Goal: Complete application form: Complete application form

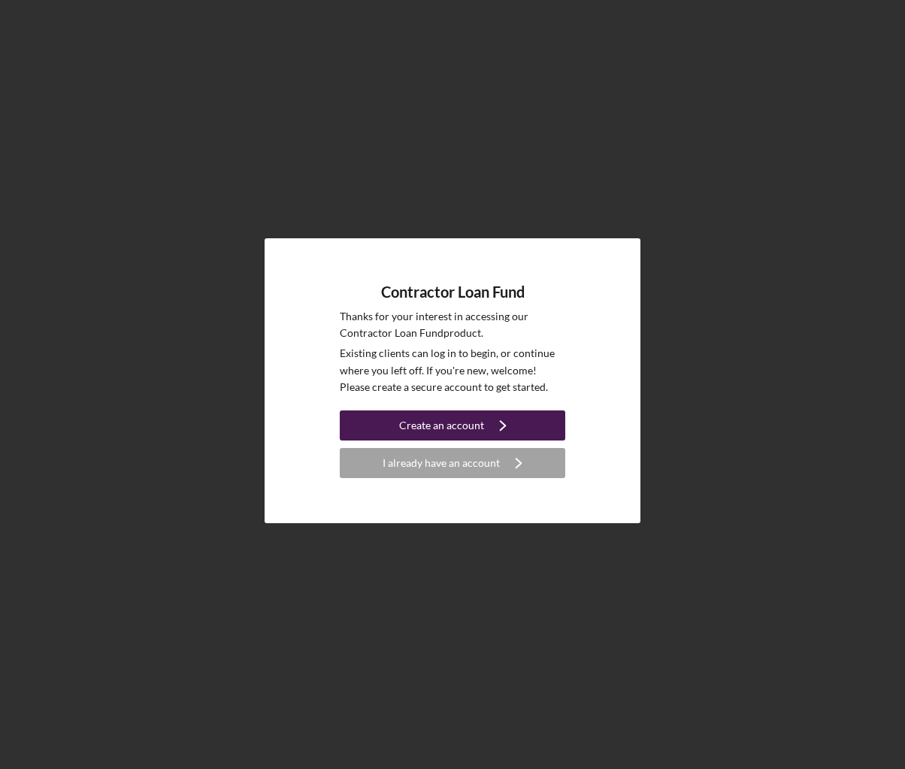
click at [432, 429] on div "Create an account" at bounding box center [441, 426] width 85 height 30
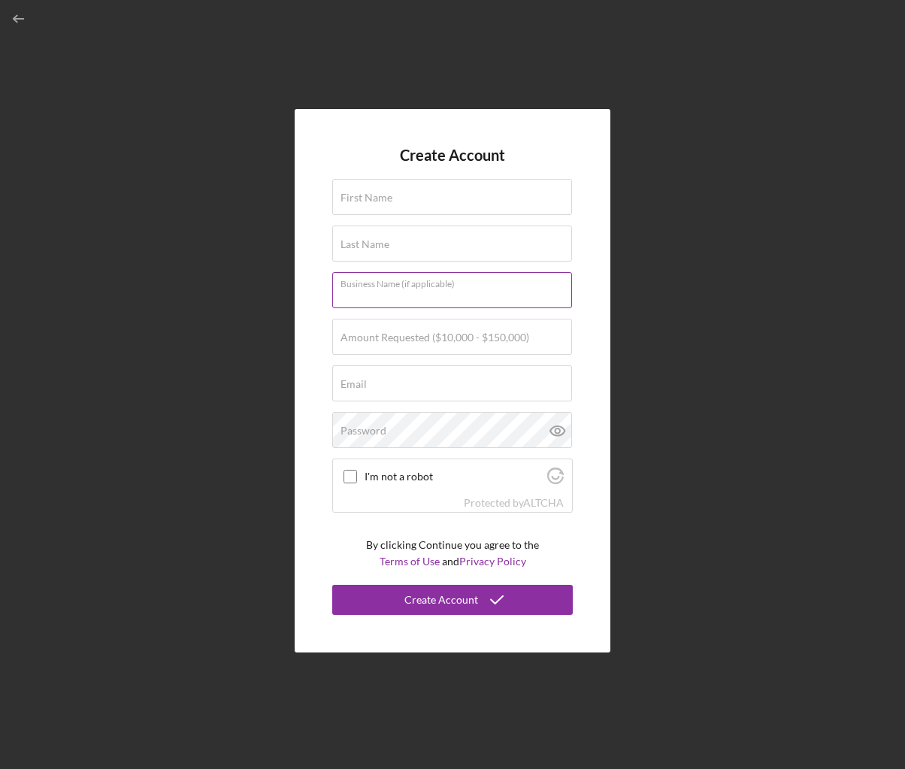
click at [370, 302] on input "Business Name (if applicable)" at bounding box center [452, 290] width 240 height 36
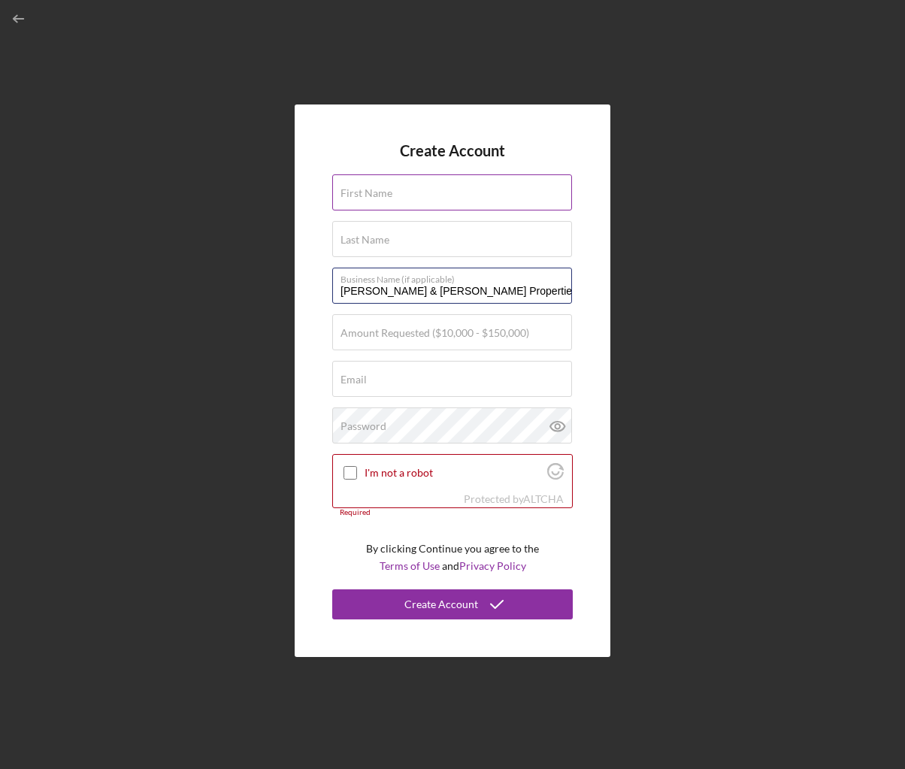
type input "Verdell & Donnie Properties LLC"
click at [355, 199] on label "First Name" at bounding box center [367, 193] width 52 height 12
click at [355, 199] on input "First Name" at bounding box center [452, 192] width 240 height 36
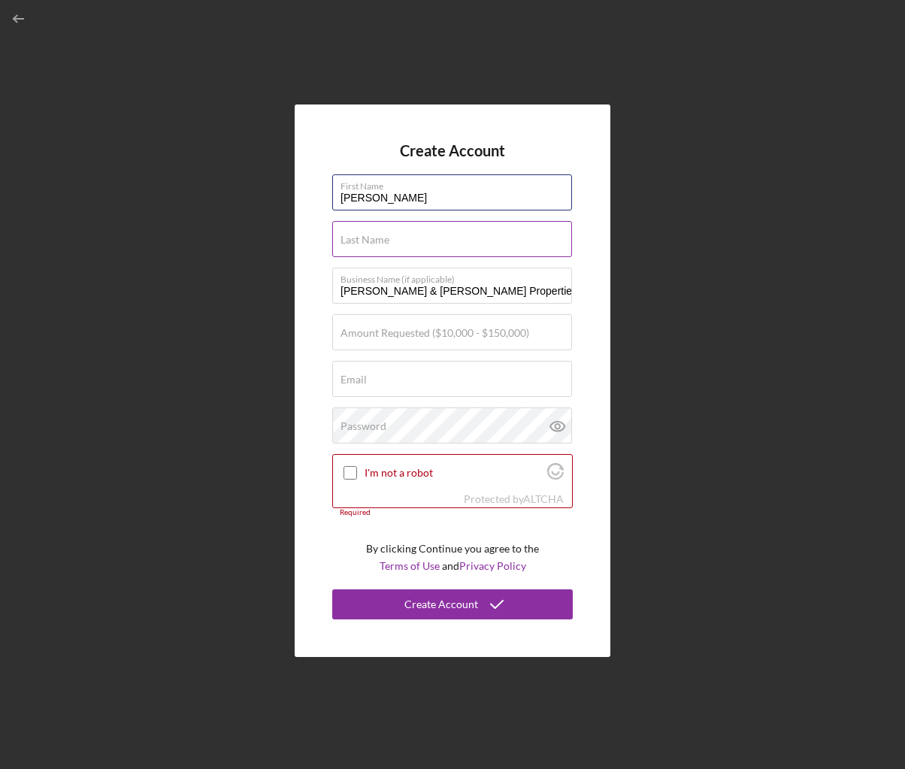
type input "Verdell"
click at [349, 247] on input "Last Name" at bounding box center [452, 239] width 240 height 36
type input "Simon"
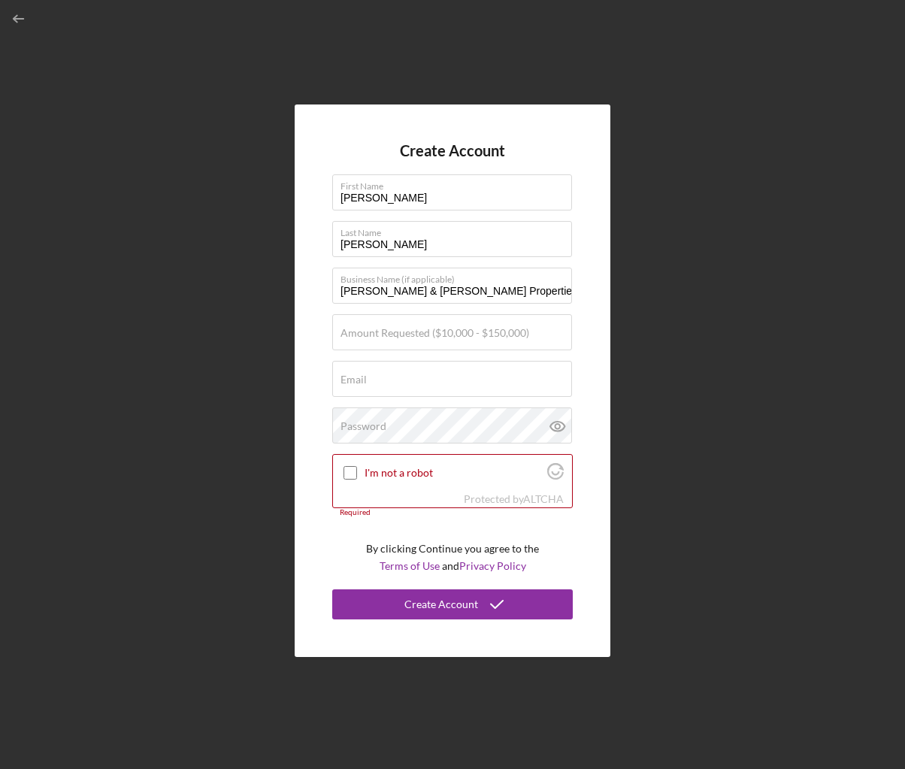
click at [284, 309] on div "Create Account First Name Verdell Last Name Simon Business Name (if applicable)…" at bounding box center [453, 381] width 890 height 762
click at [398, 326] on div "Amount Requested ($10,000 - $150,000)" at bounding box center [452, 333] width 241 height 38
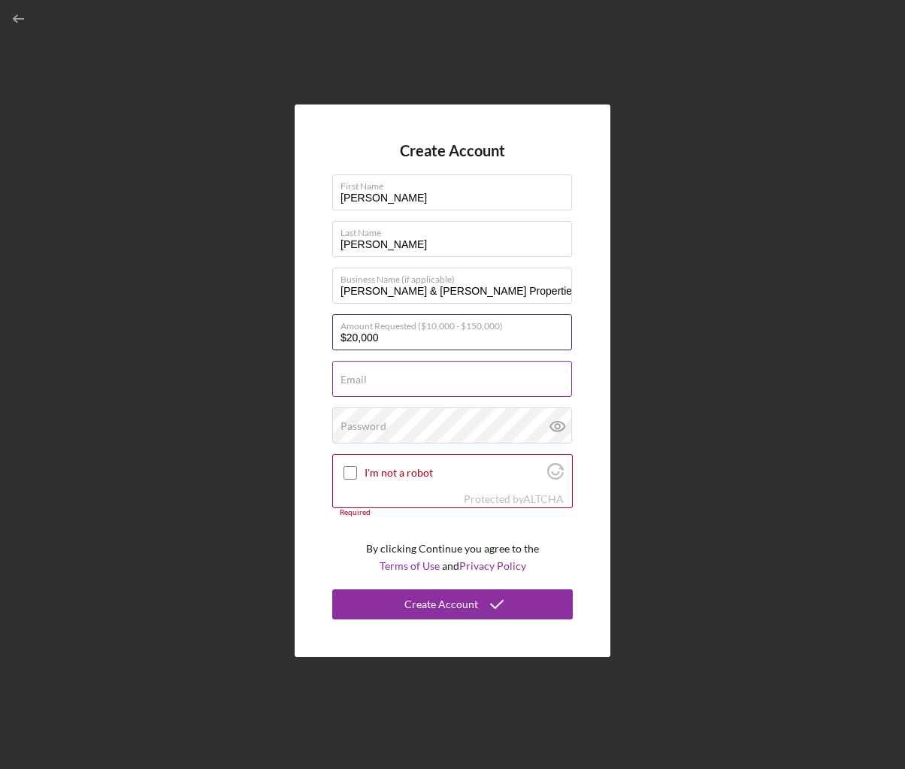
type input "$20,000"
click at [357, 387] on input "Email" at bounding box center [452, 379] width 240 height 36
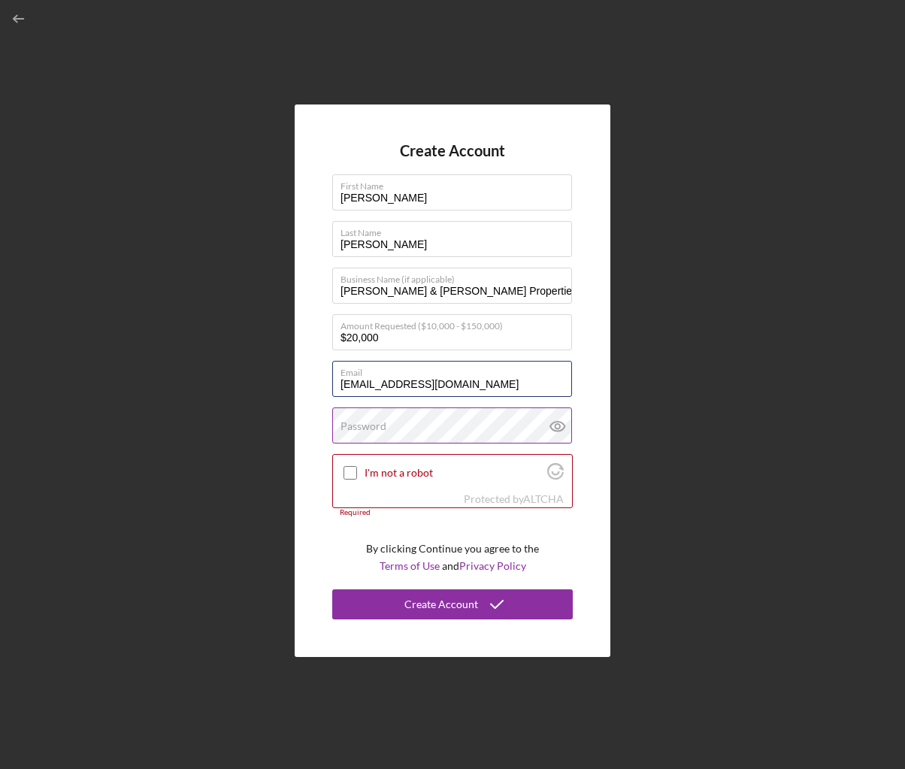
type input "President@gmail.com"
click at [350, 421] on label "Password" at bounding box center [364, 426] width 46 height 12
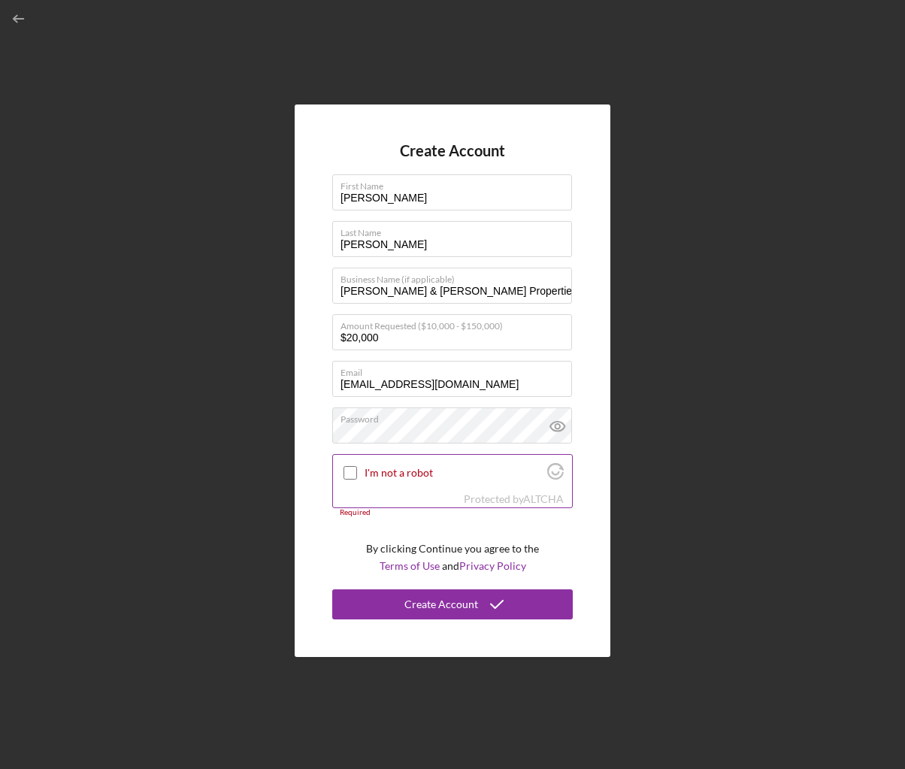
click at [345, 470] on input "I'm not a robot" at bounding box center [351, 473] width 14 height 14
checkbox input "true"
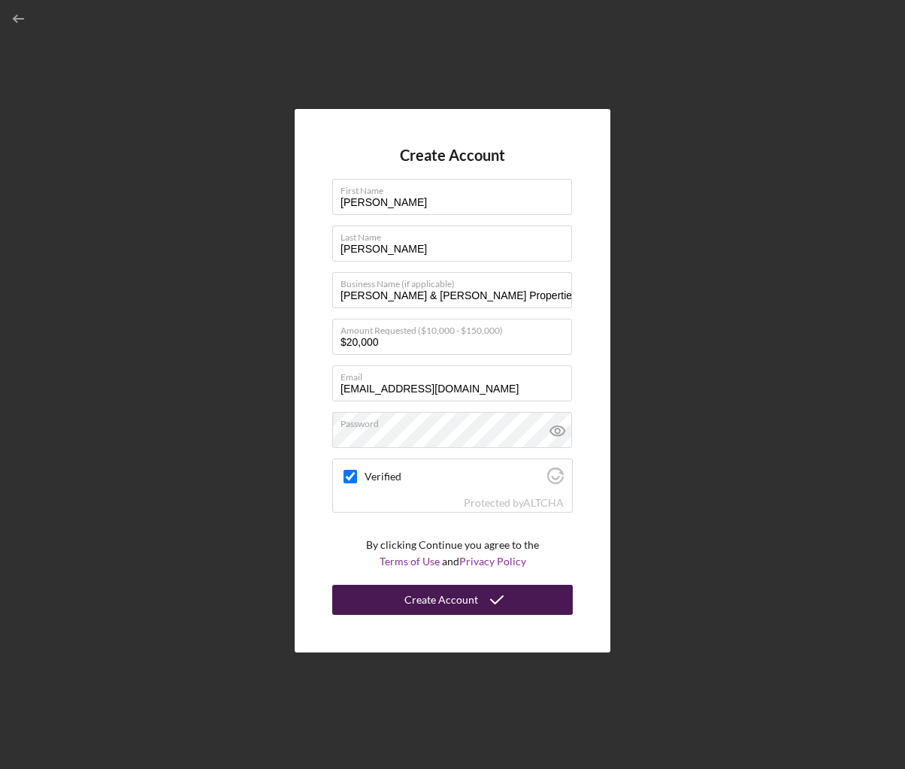
click at [445, 602] on div "Create Account" at bounding box center [442, 600] width 74 height 30
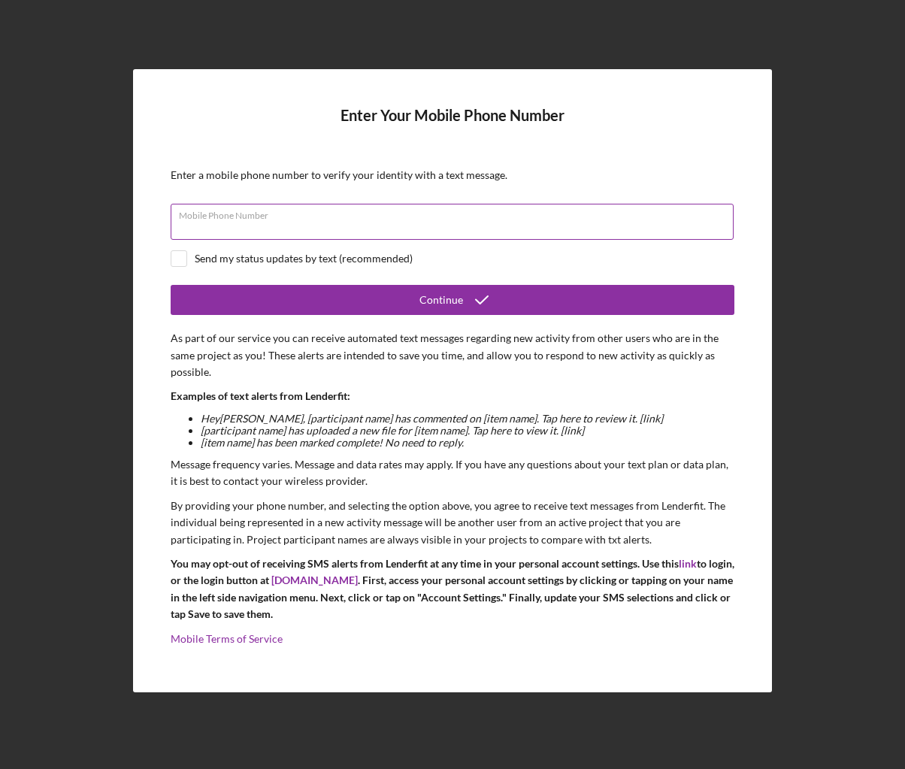
click at [232, 214] on div "Mobile Phone Number" at bounding box center [453, 223] width 564 height 38
type input "(949) 903-6307"
click at [272, 263] on div "Send my status updates by text (recommended)" at bounding box center [304, 259] width 218 height 12
checkbox input "true"
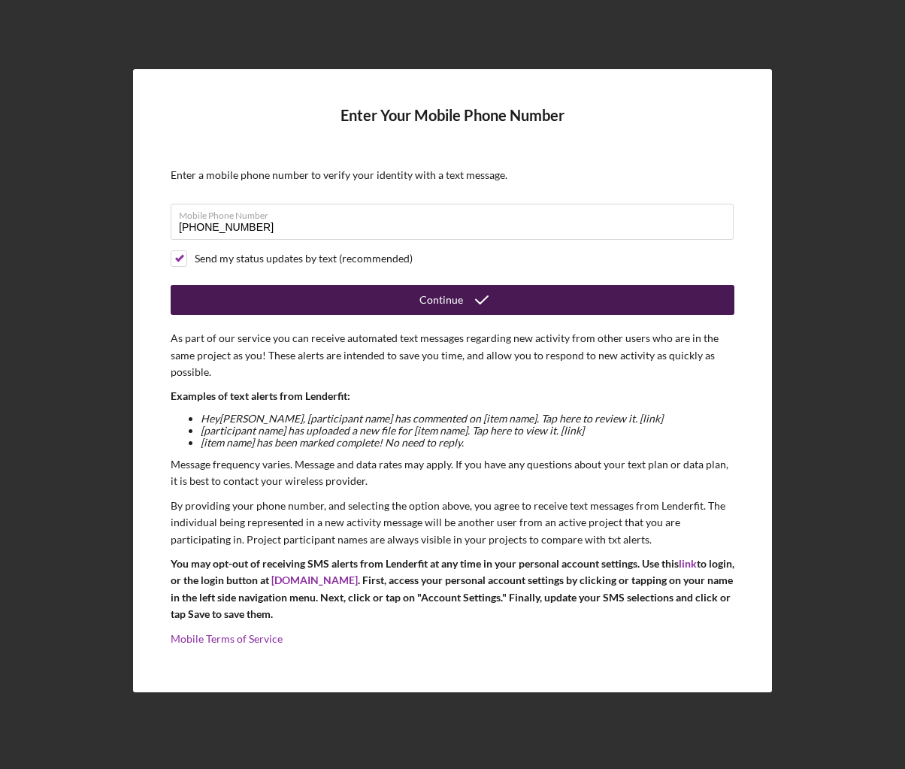
click at [341, 290] on button "Continue" at bounding box center [453, 300] width 564 height 30
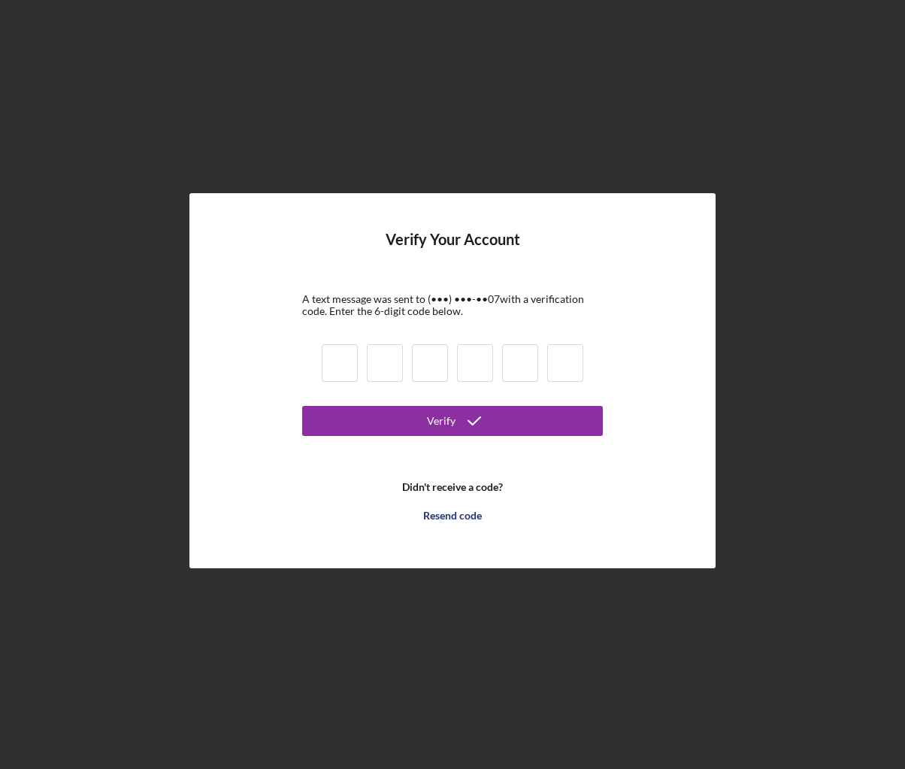
click at [340, 368] on input at bounding box center [340, 363] width 36 height 38
type input "5"
type input "6"
type input "4"
type input "9"
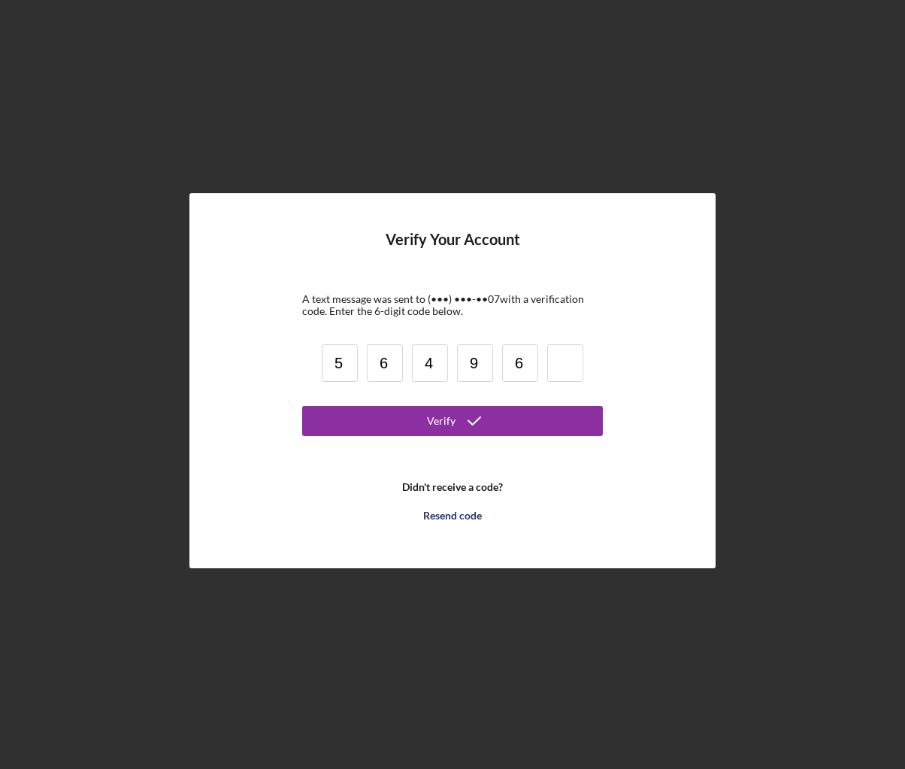
type input "6"
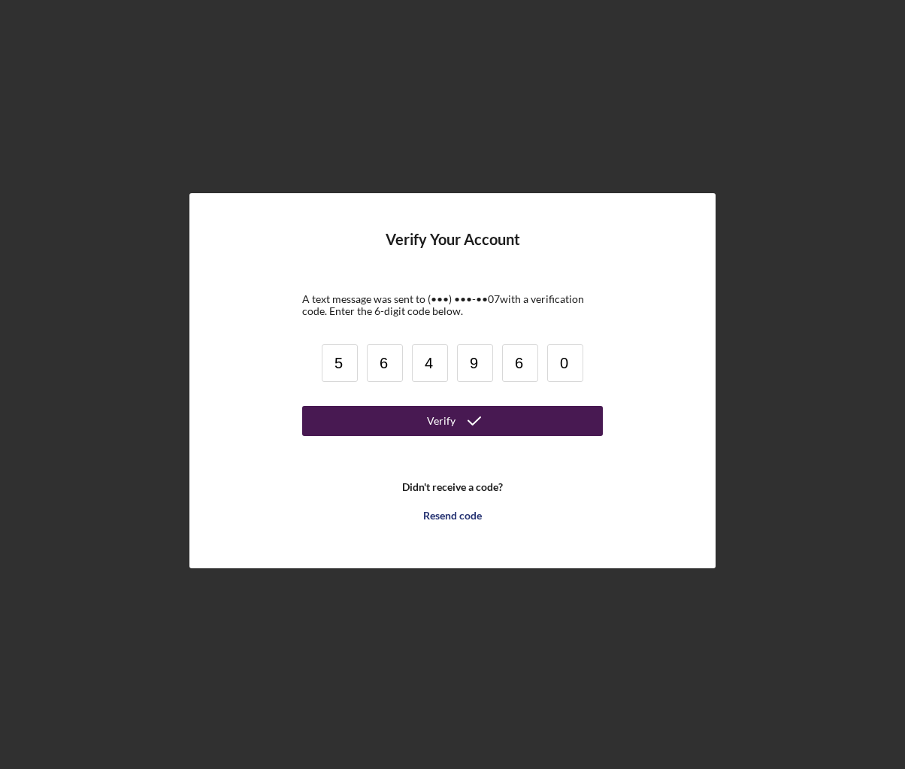
type input "0"
click at [432, 418] on div "Verify" at bounding box center [441, 421] width 29 height 30
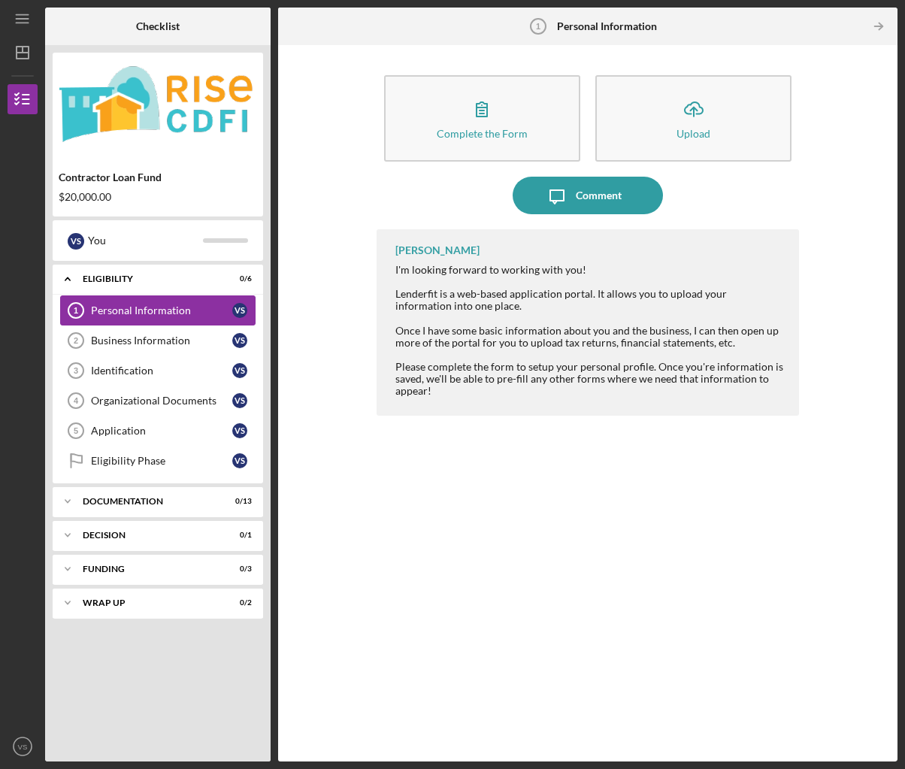
click at [226, 306] on div "Personal Information" at bounding box center [161, 311] width 141 height 12
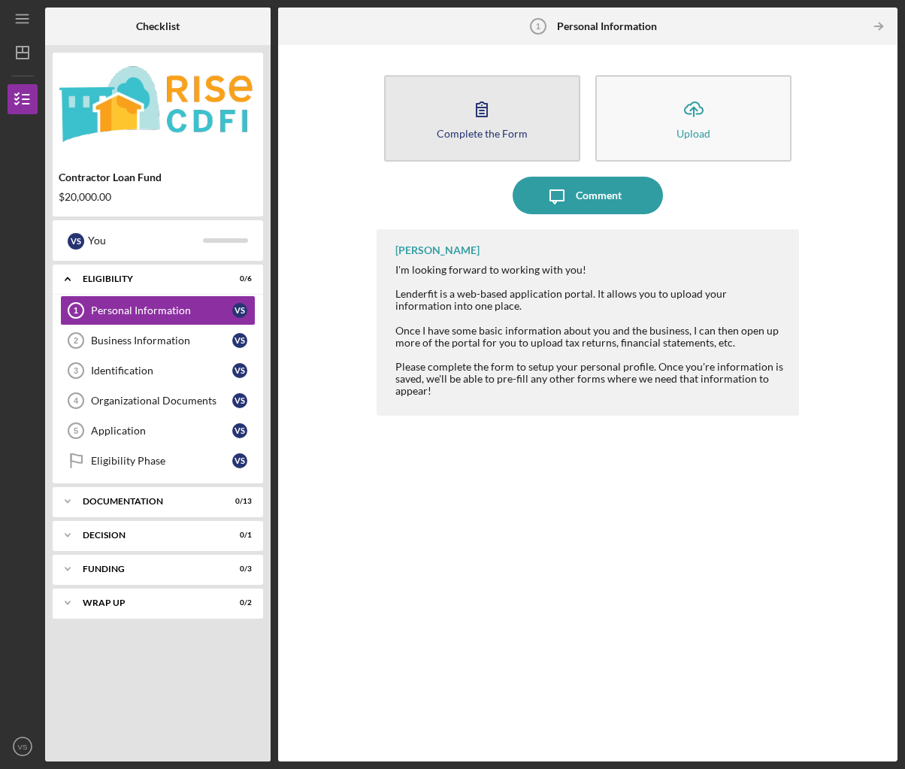
click at [472, 138] on div "Complete the Form" at bounding box center [482, 133] width 91 height 11
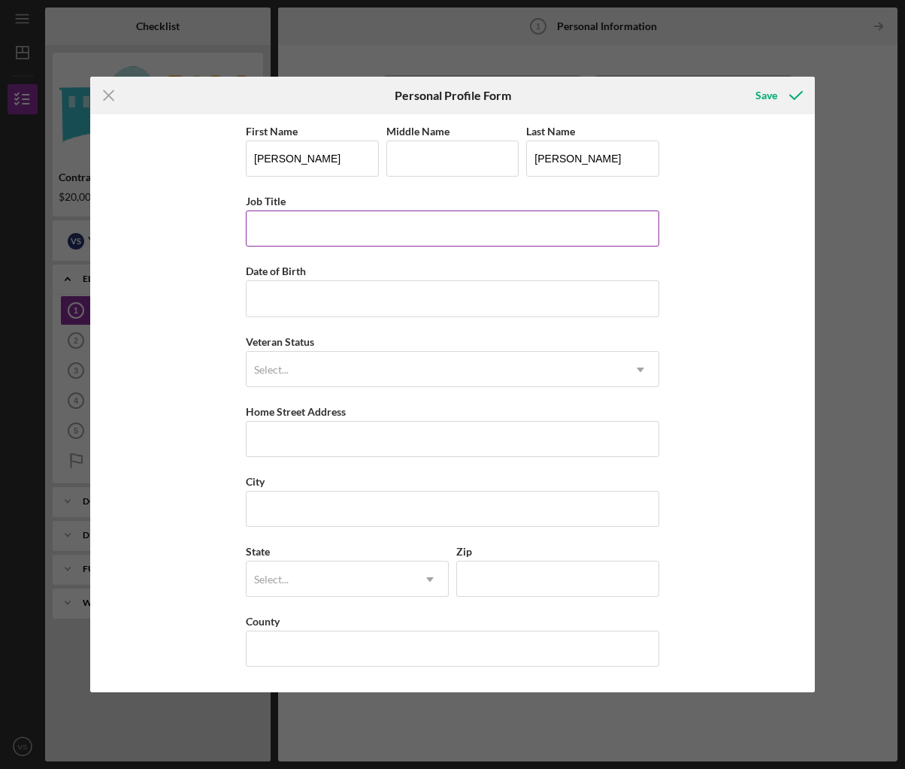
click at [299, 241] on input "Job Title" at bounding box center [453, 229] width 414 height 36
click at [116, 96] on icon "Icon/Menu Close" at bounding box center [109, 96] width 38 height 38
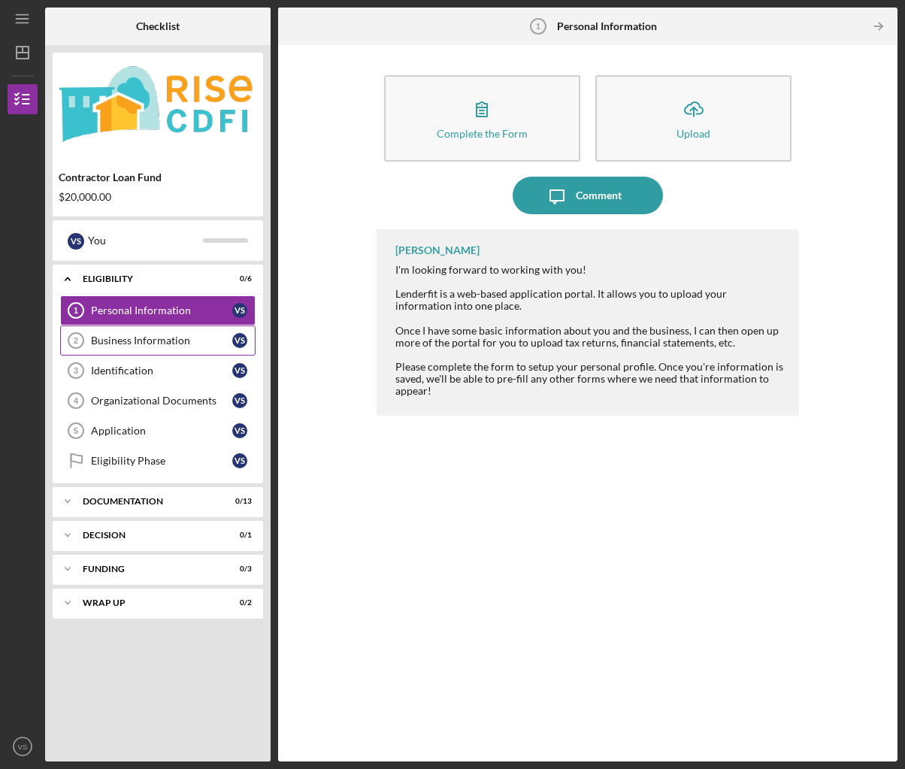
click at [193, 332] on link "Business Information 2 Business Information V S" at bounding box center [158, 341] width 196 height 30
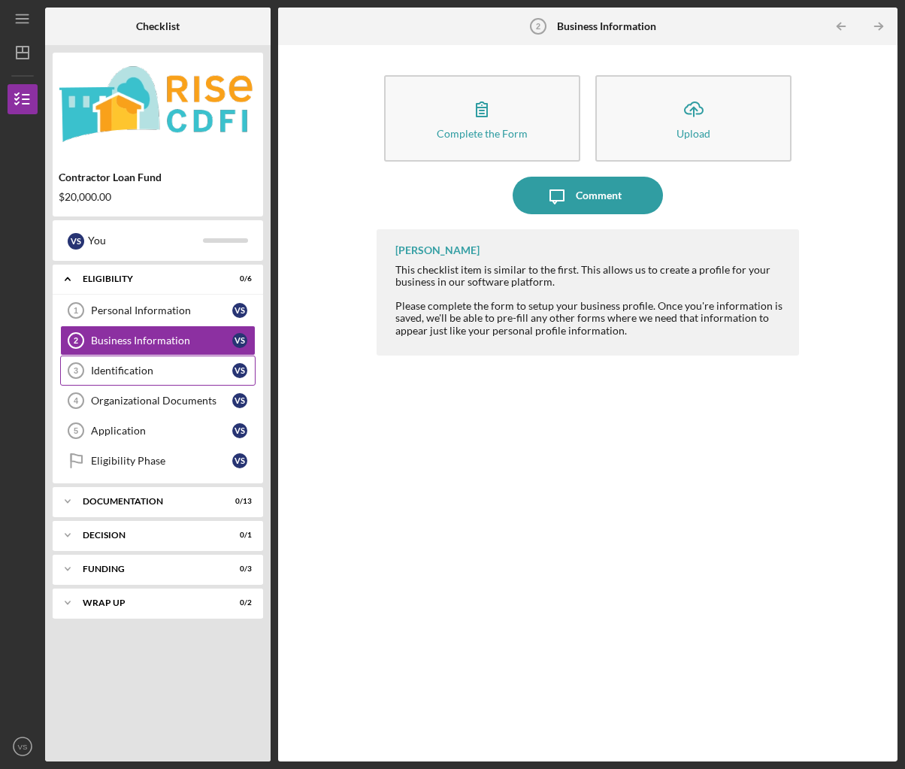
click at [162, 377] on link "Identification 3 Identification V S" at bounding box center [158, 371] width 196 height 30
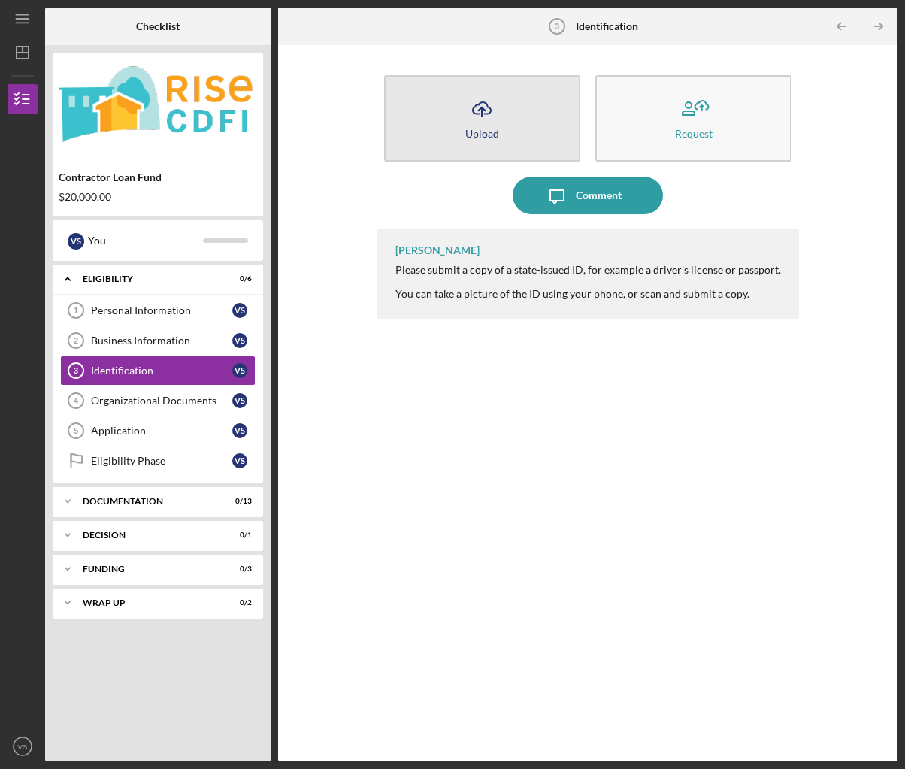
click at [484, 136] on div "Upload" at bounding box center [482, 133] width 34 height 11
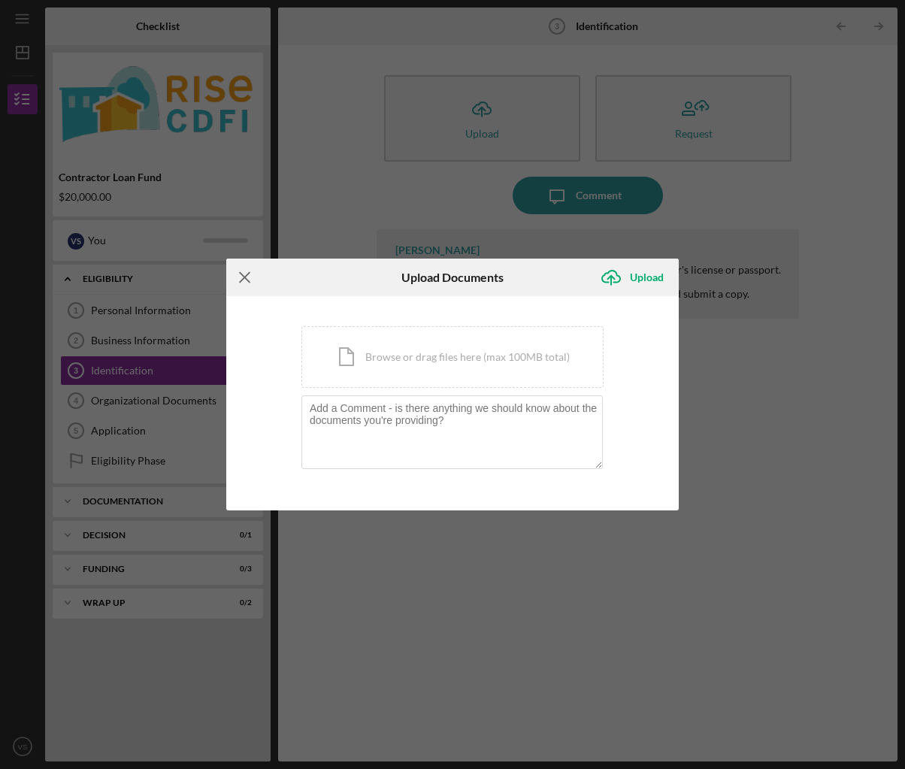
click at [246, 281] on icon "Icon/Menu Close" at bounding box center [245, 278] width 38 height 38
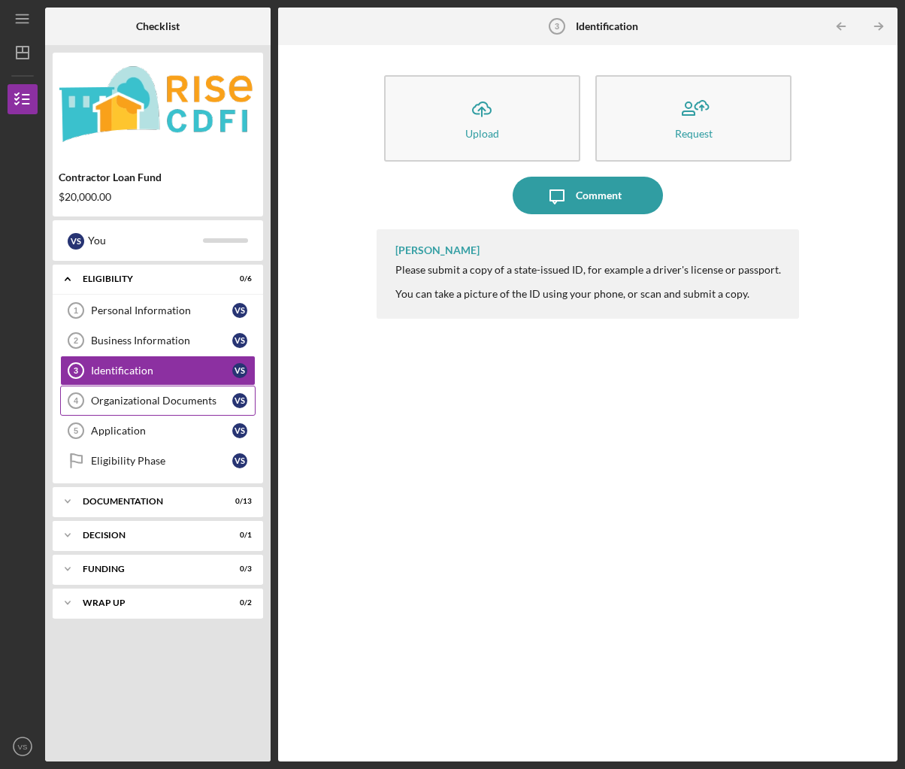
click at [133, 408] on link "Organizational Documents 4 Organizational Documents V S" at bounding box center [158, 401] width 196 height 30
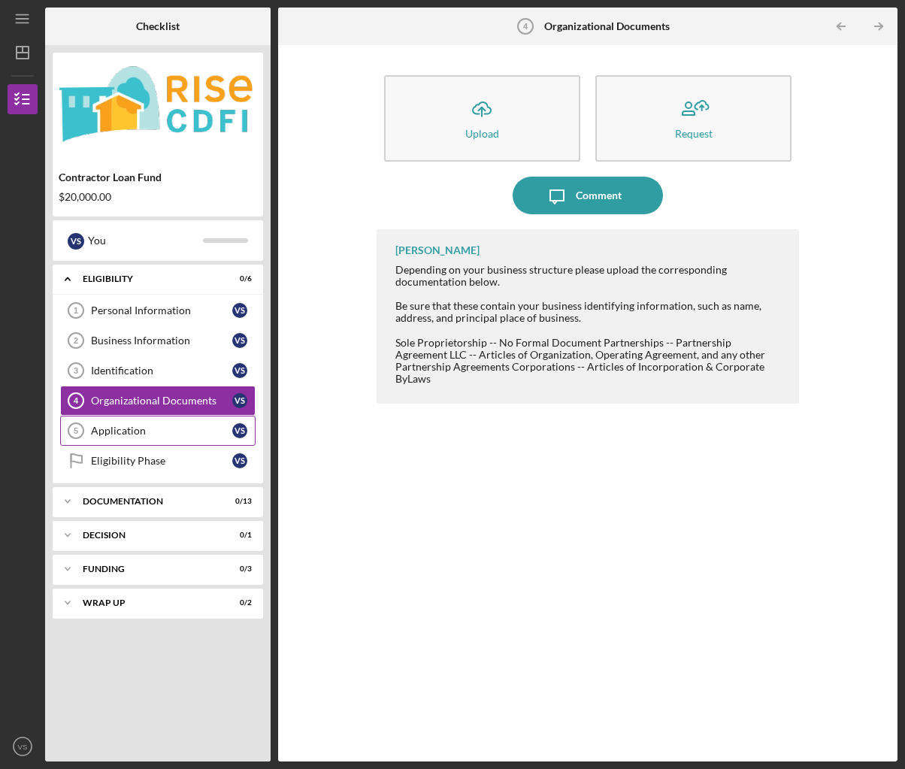
click at [124, 426] on div "Application" at bounding box center [161, 431] width 141 height 12
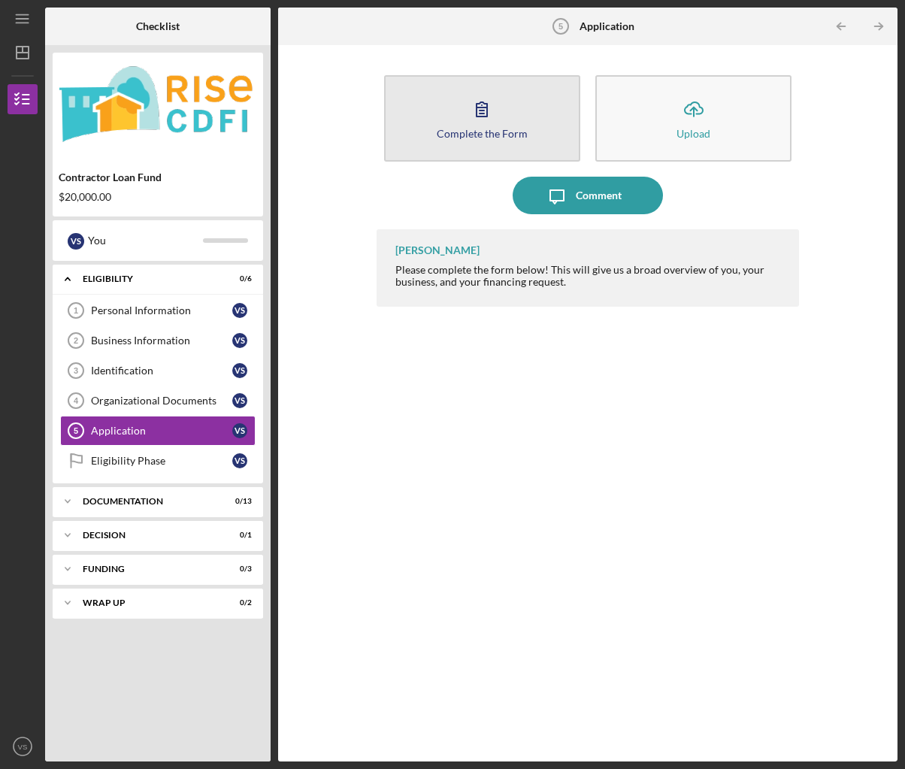
click at [502, 132] on div "Complete the Form" at bounding box center [482, 133] width 91 height 11
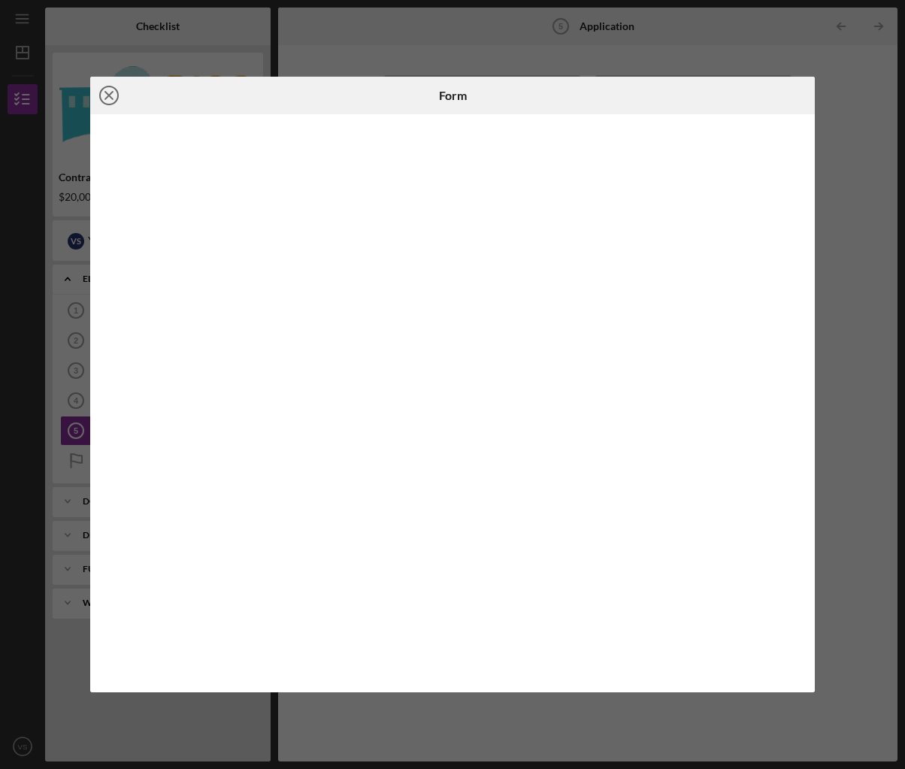
click at [108, 102] on icon "Icon/Close" at bounding box center [109, 96] width 38 height 38
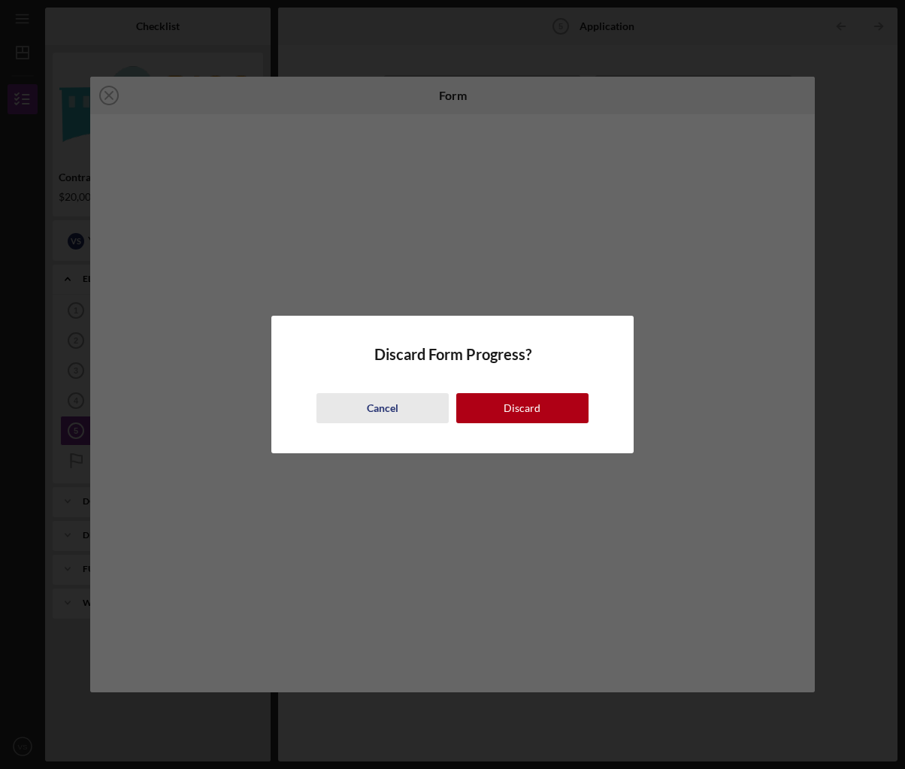
click at [379, 405] on div "Cancel" at bounding box center [383, 408] width 32 height 30
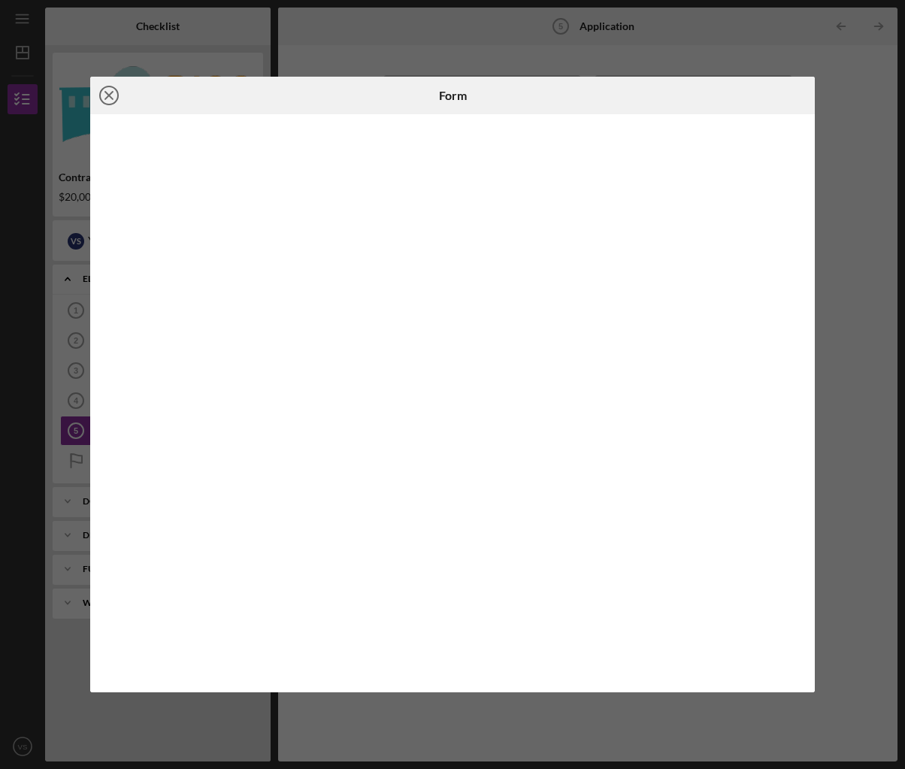
click at [97, 104] on icon "Icon/Close" at bounding box center [109, 96] width 38 height 38
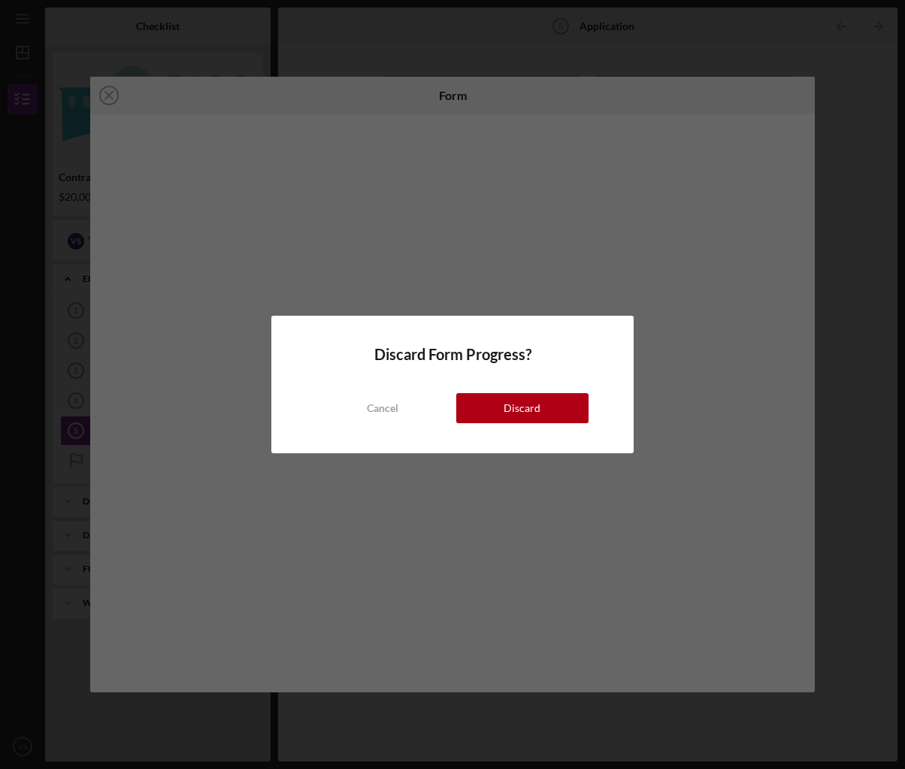
click at [532, 423] on div "Discard Form Progress? Cancel Discard" at bounding box center [452, 385] width 362 height 138
click at [532, 411] on div "Discard" at bounding box center [522, 408] width 37 height 30
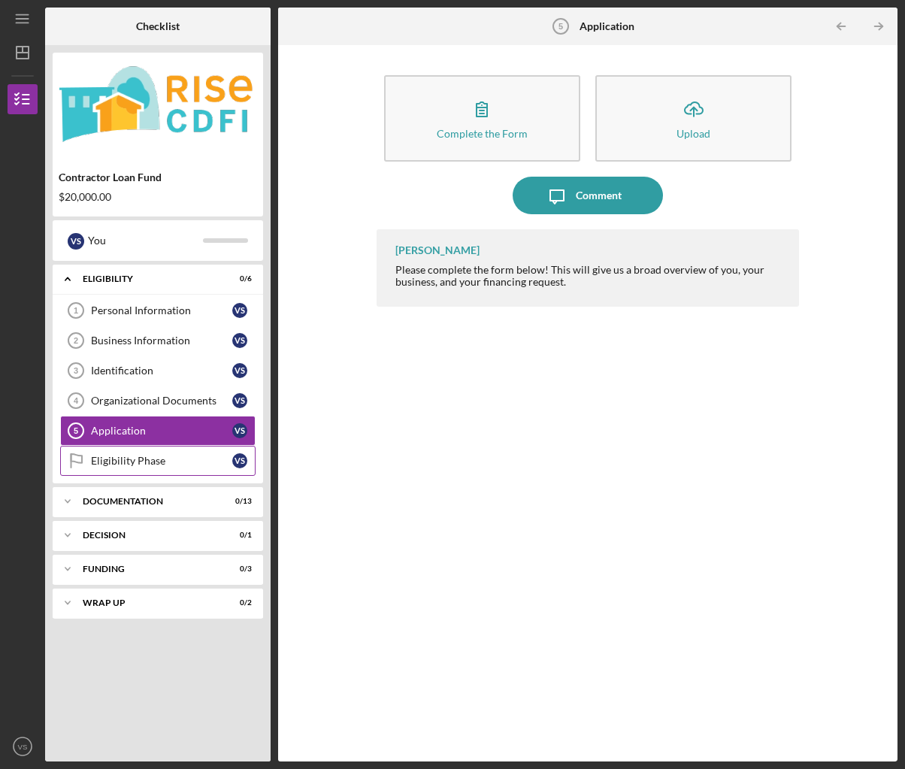
click at [164, 456] on div "Eligibility Phase" at bounding box center [161, 461] width 141 height 12
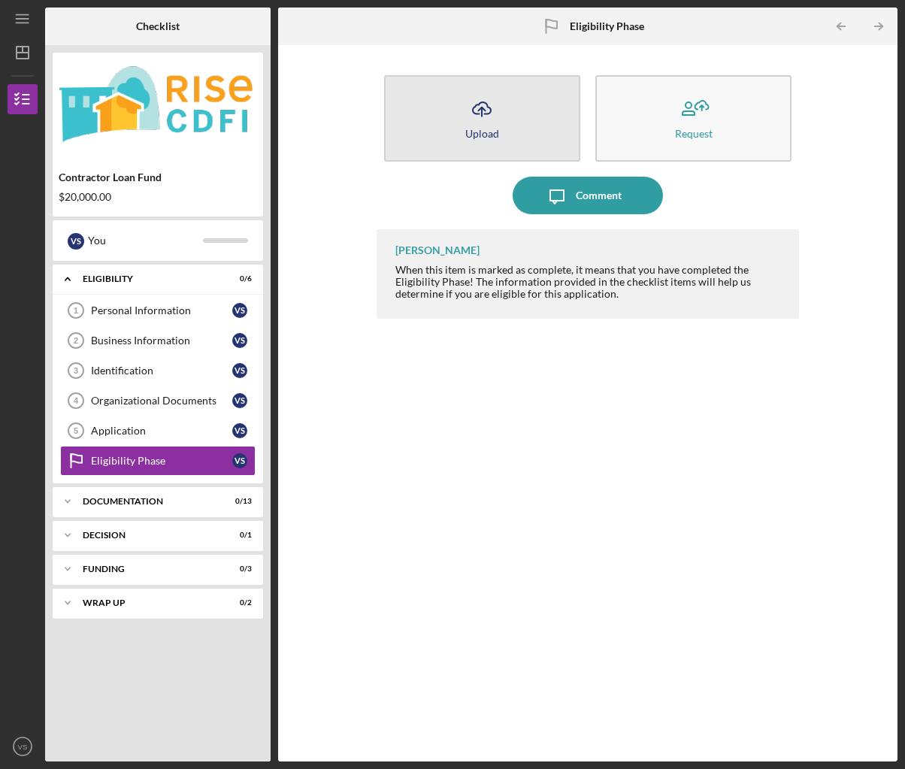
click at [469, 114] on icon "Icon/Upload" at bounding box center [482, 109] width 38 height 38
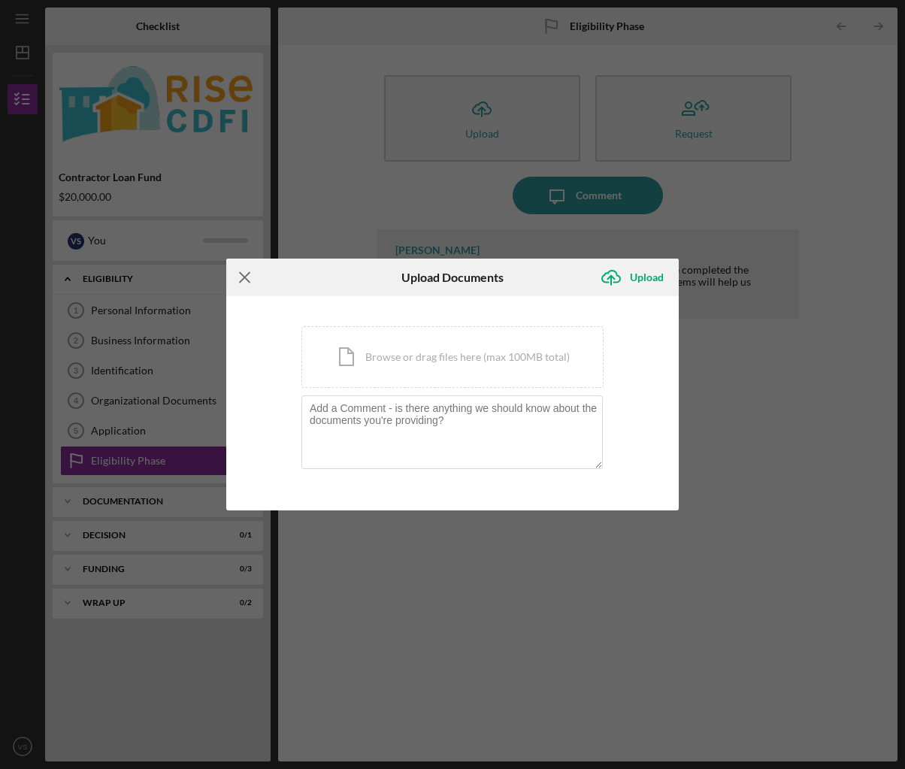
click at [246, 278] on line at bounding box center [245, 277] width 10 height 10
